Goal: Task Accomplishment & Management: Complete application form

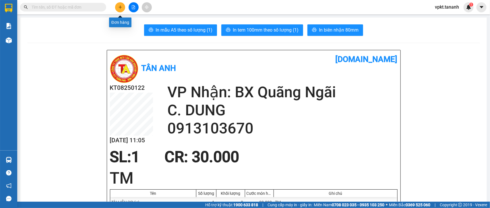
click at [120, 8] on icon "plus" at bounding box center [120, 6] width 0 height 3
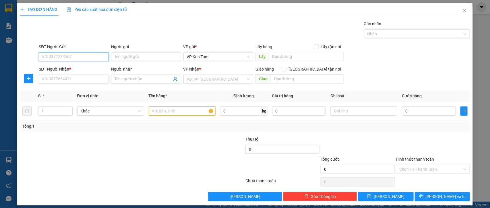
click at [63, 58] on input "SĐT Người Gửi" at bounding box center [74, 56] width 70 height 9
type input "0905136778"
click at [125, 57] on input "Người gửi" at bounding box center [146, 56] width 70 height 9
type input "A. TOÀN"
click at [83, 75] on input "SĐT Người Nhận *" at bounding box center [74, 79] width 70 height 9
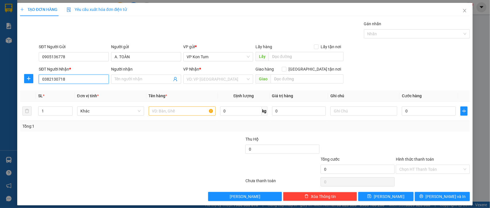
type input "0382130718"
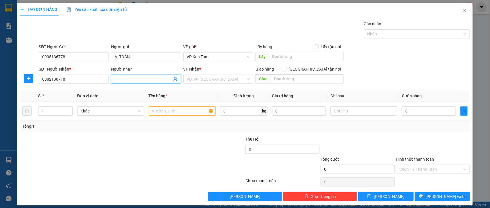
click at [148, 79] on input "Người nhận" at bounding box center [142, 79] width 57 height 6
type input "C. THƯ"
click at [190, 81] on input "search" at bounding box center [216, 79] width 59 height 9
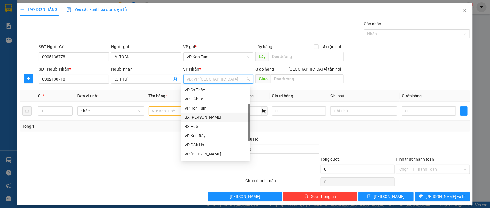
scroll to position [64, 0]
click at [206, 118] on div "VP [PERSON_NAME]" at bounding box center [215, 119] width 62 height 6
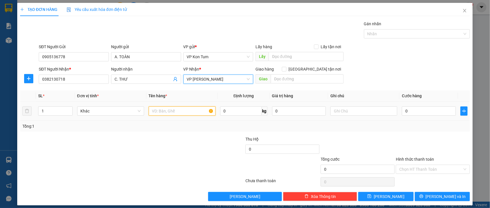
click at [162, 115] on input "text" at bounding box center [182, 110] width 67 height 9
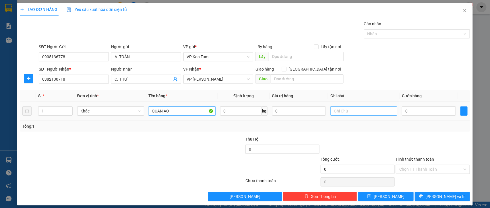
type input "QUẦN ÁO"
click at [348, 112] on input "text" at bounding box center [363, 110] width 67 height 9
click at [386, 124] on div "Tổng: 1" at bounding box center [244, 126] width 445 height 6
click at [418, 111] on input "0" at bounding box center [429, 110] width 54 height 9
type input "6"
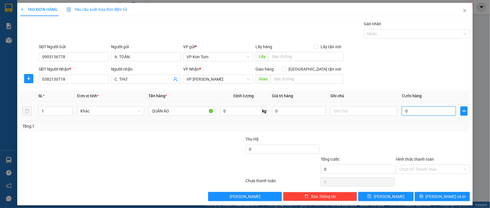
type input "6"
type input "60"
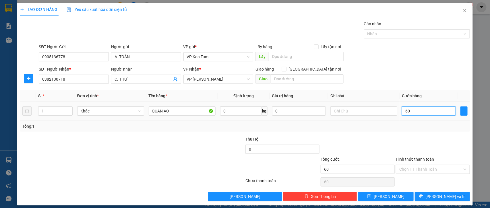
type input "600"
type input "6.000"
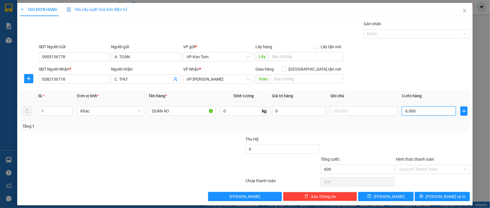
type input "6.000"
type input "60.000"
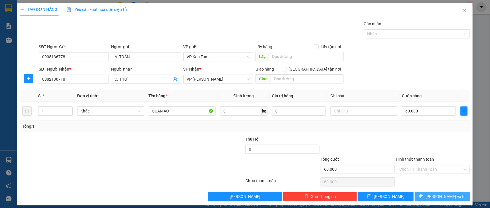
click at [433, 197] on span "[PERSON_NAME] và In" at bounding box center [445, 196] width 40 height 6
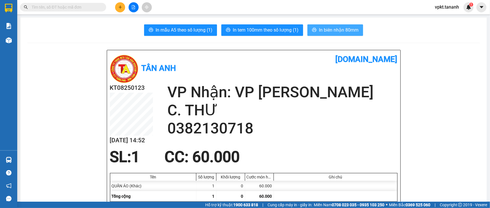
click at [332, 27] on span "In biên nhận 80mm" at bounding box center [339, 29] width 40 height 7
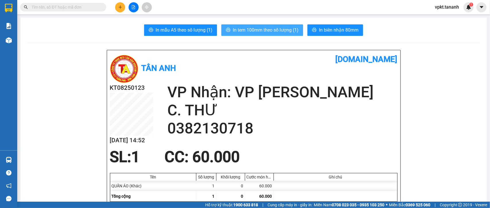
click at [275, 33] on span "In tem 100mm theo số lượng (1)" at bounding box center [266, 29] width 66 height 7
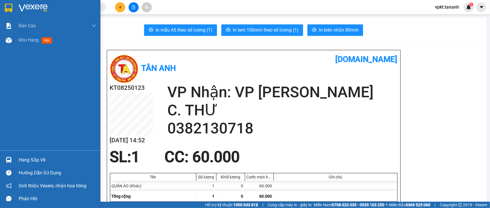
click at [9, 5] on img at bounding box center [8, 8] width 7 height 9
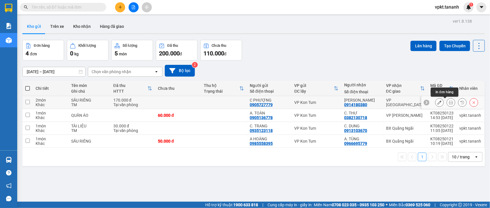
click at [447, 103] on button at bounding box center [451, 103] width 8 height 10
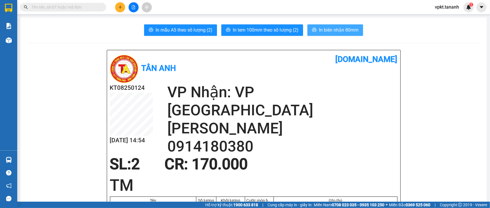
click at [319, 30] on span "In biên nhận 80mm" at bounding box center [339, 29] width 40 height 7
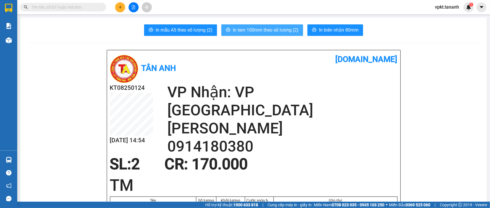
click at [243, 30] on span "In tem 100mm theo số lượng (2)" at bounding box center [266, 29] width 66 height 7
